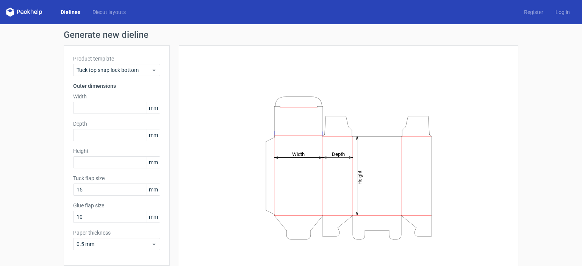
click at [94, 58] on label "Product template" at bounding box center [116, 59] width 87 height 8
click at [66, 13] on link "Dielines" at bounding box center [71, 12] width 32 height 8
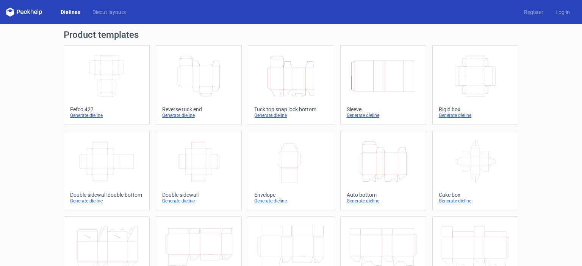
click at [95, 116] on div "Generate dieline" at bounding box center [106, 116] width 73 height 6
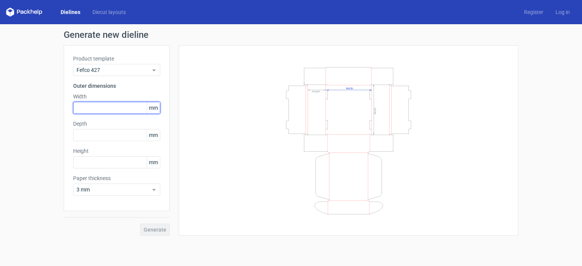
click at [99, 109] on input "text" at bounding box center [116, 108] width 87 height 12
type input "445"
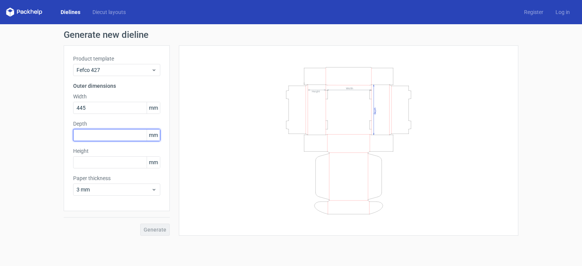
click at [92, 137] on input "text" at bounding box center [116, 135] width 87 height 12
type input "105"
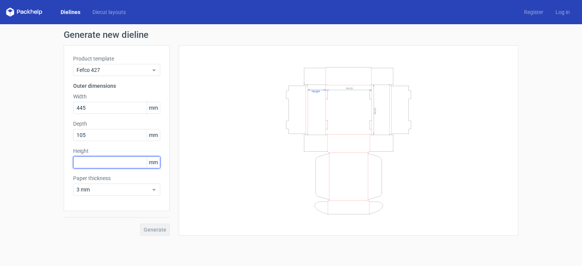
click at [96, 160] on input "text" at bounding box center [116, 163] width 87 height 12
type input "35"
click at [159, 230] on span "Generate" at bounding box center [155, 229] width 23 height 5
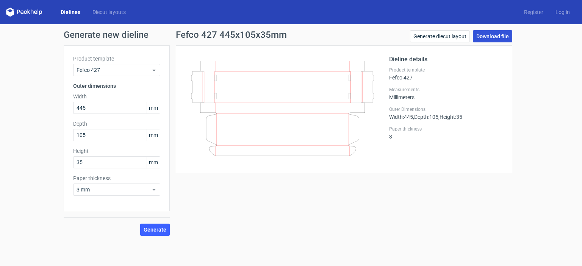
click at [498, 34] on link "Download file" at bounding box center [492, 36] width 39 height 12
click at [351, 99] on icon at bounding box center [282, 108] width 183 height 95
click at [432, 38] on link "Generate diecut layout" at bounding box center [440, 36] width 60 height 12
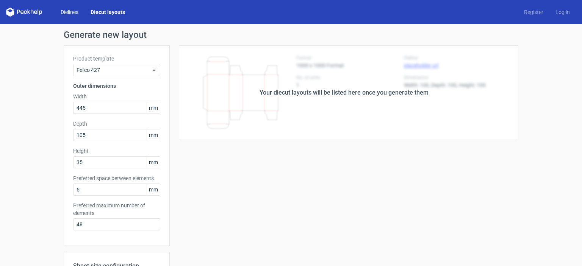
click at [74, 13] on link "Dielines" at bounding box center [70, 12] width 30 height 8
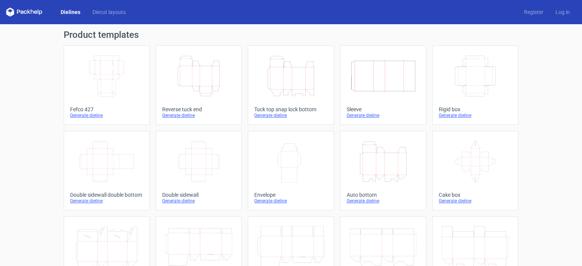
click at [100, 91] on icon "Width Depth Height" at bounding box center [106, 76] width 67 height 42
